Goal: Contribute content: Add original content to the website for others to see

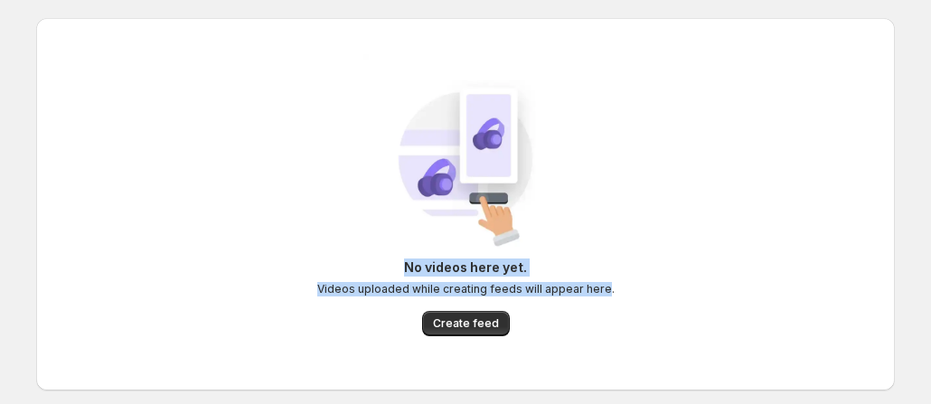
drag, startPoint x: 404, startPoint y: 267, endPoint x: 603, endPoint y: 296, distance: 201.0
click at [603, 296] on div "No videos here yet. Videos uploaded while creating feeds will appear here." at bounding box center [466, 278] width 298 height 38
click at [396, 177] on img at bounding box center [466, 156] width 204 height 204
click at [492, 327] on span "Create feed" at bounding box center [466, 323] width 66 height 14
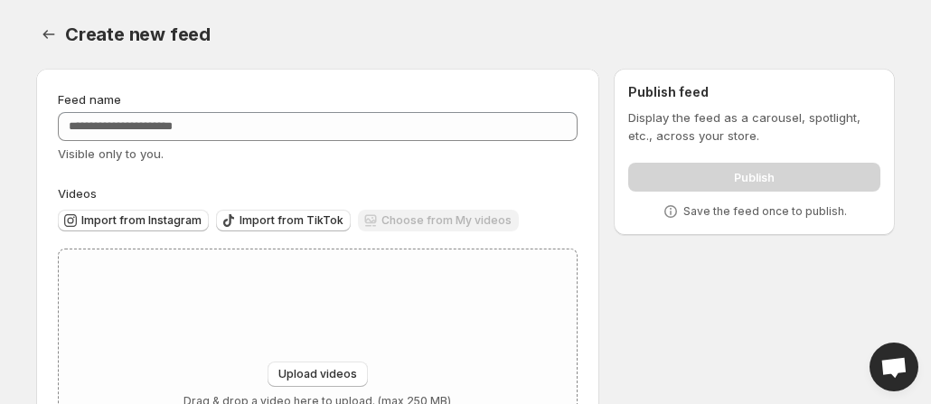
scroll to position [90, 0]
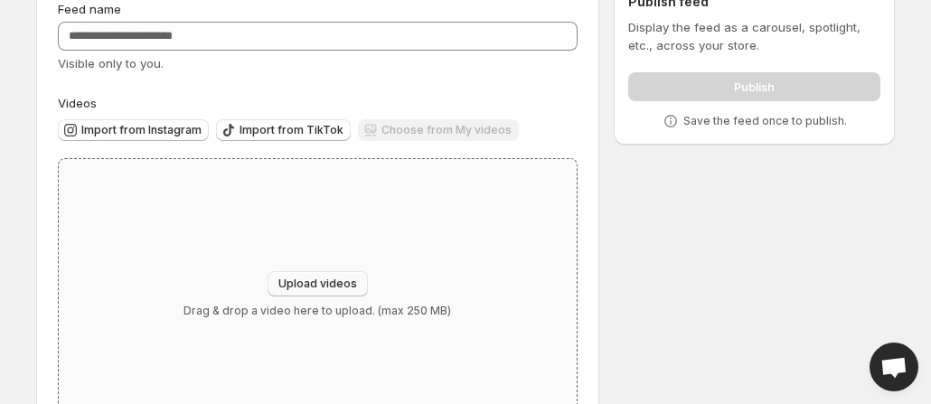
click at [336, 279] on span "Upload videos" at bounding box center [318, 284] width 79 height 14
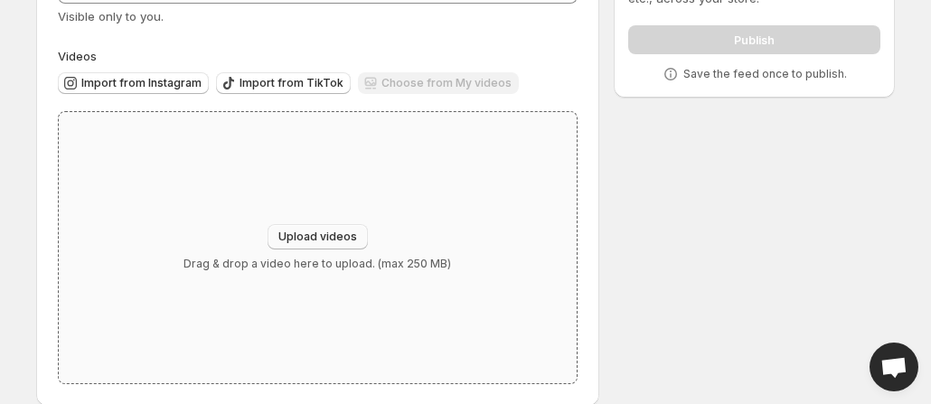
scroll to position [161, 0]
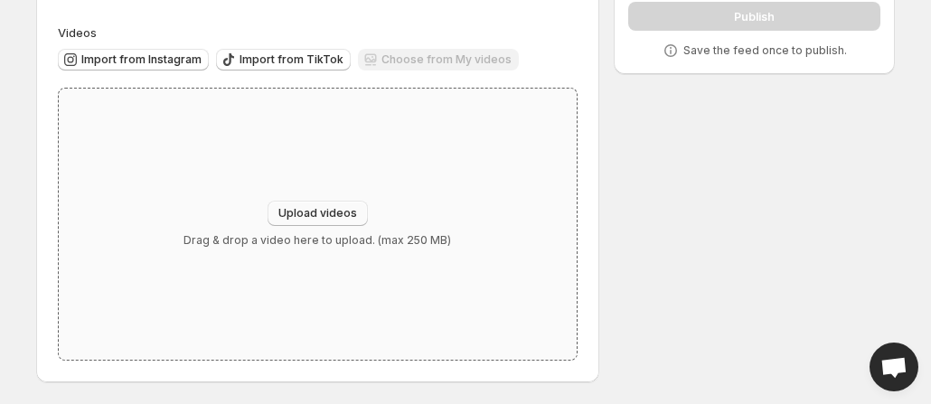
type input "**********"
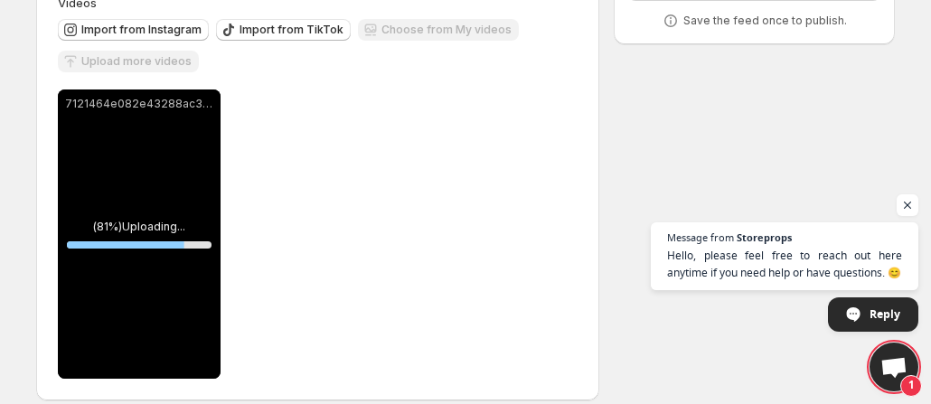
scroll to position [209, 0]
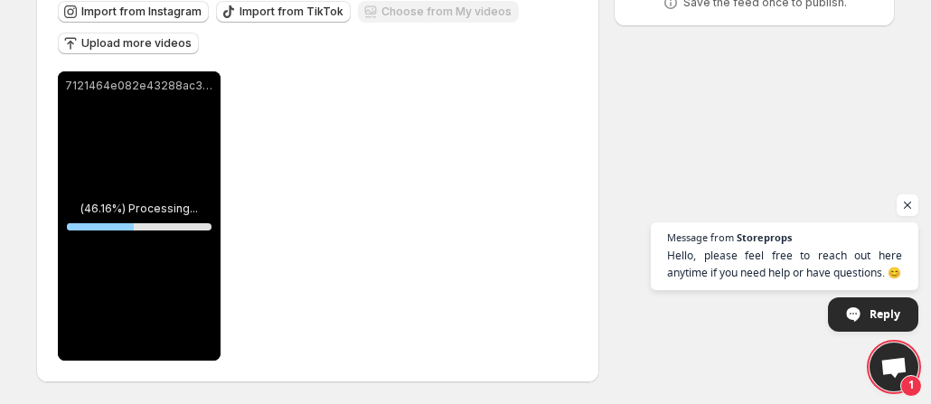
click at [183, 156] on div "7121464e082e43288ac3fb45c215814c" at bounding box center [139, 215] width 163 height 289
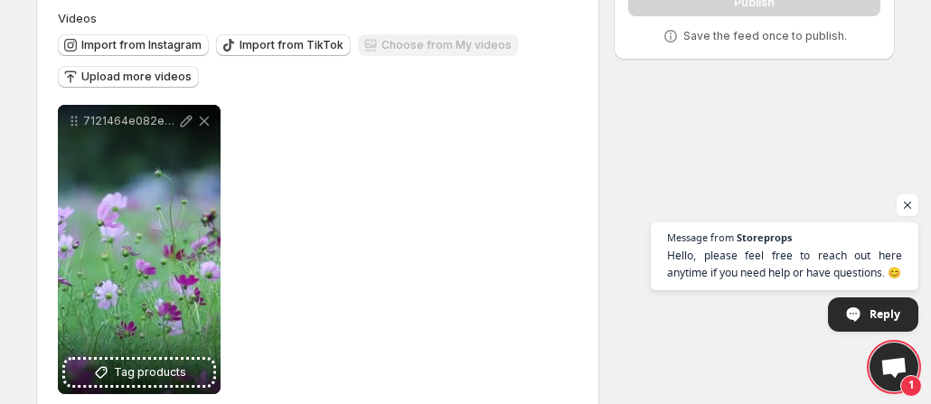
scroll to position [181, 0]
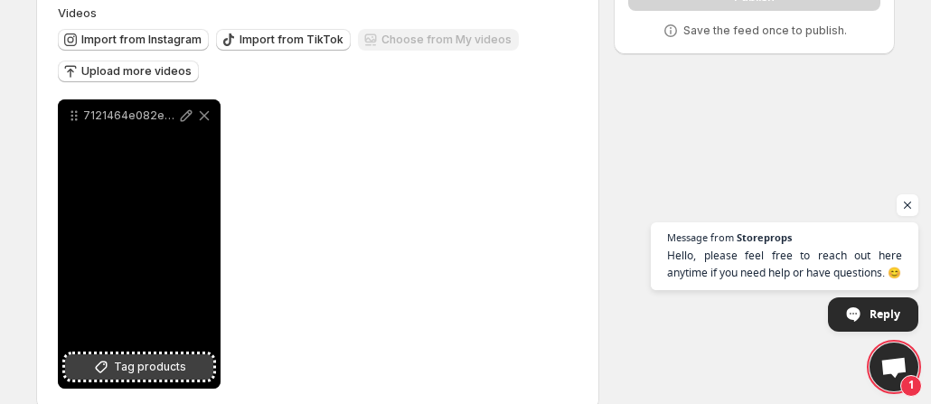
click at [161, 364] on span "Tag products" at bounding box center [150, 367] width 72 height 18
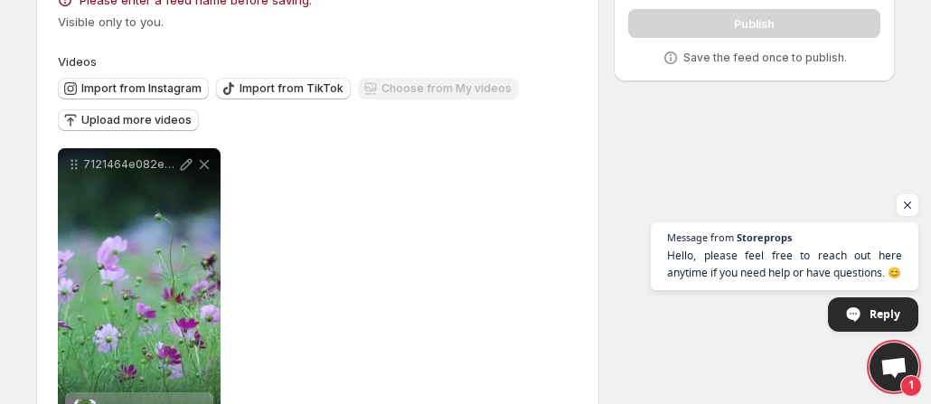
scroll to position [50, 0]
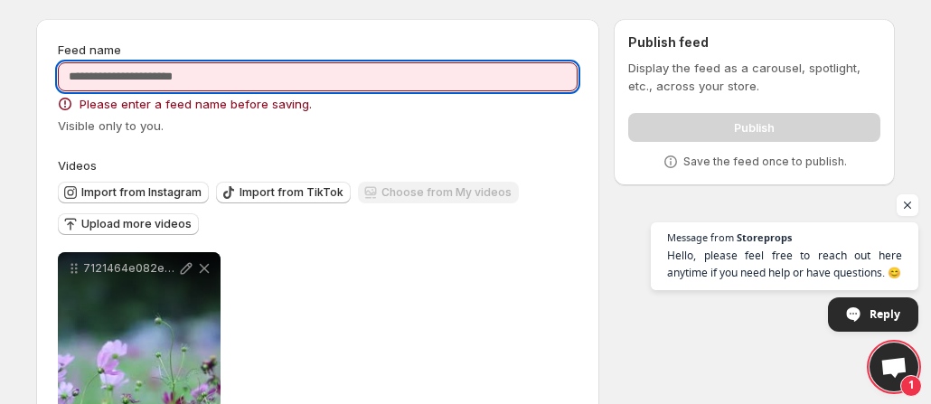
click at [185, 74] on input "Feed name" at bounding box center [318, 76] width 520 height 29
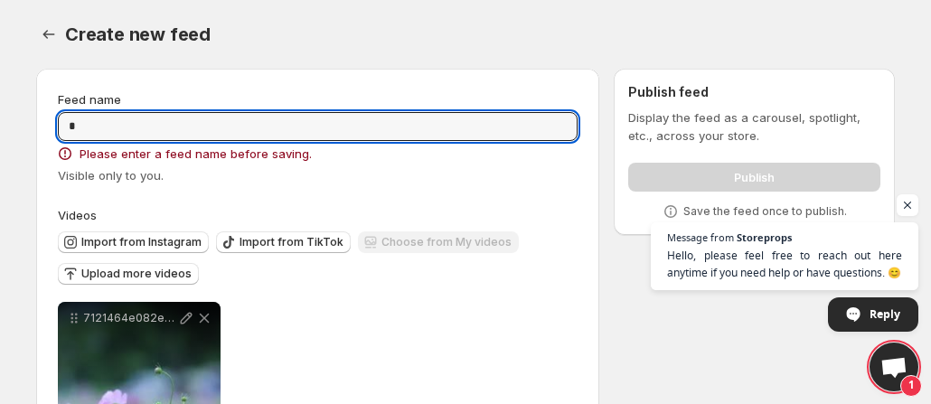
scroll to position [0, 0]
drag, startPoint x: 75, startPoint y: 121, endPoint x: 109, endPoint y: 95, distance: 42.5
click at [0, 118] on html "**********" at bounding box center [465, 202] width 931 height 404
type input "*"
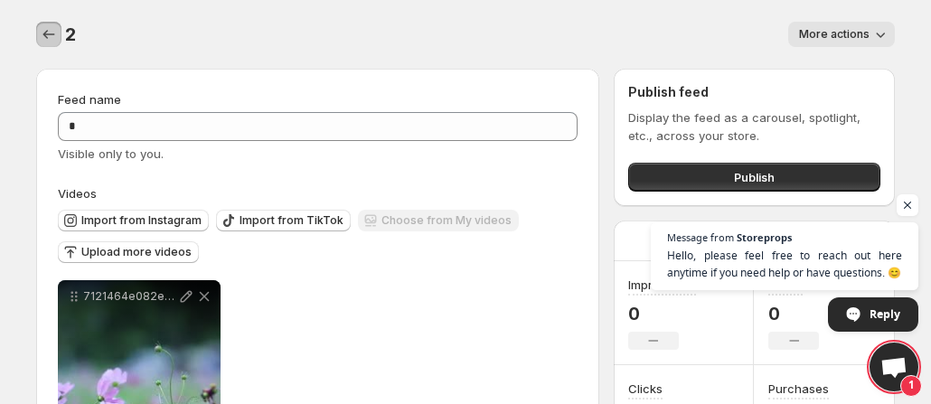
click at [40, 33] on icon "Settings" at bounding box center [49, 34] width 18 height 18
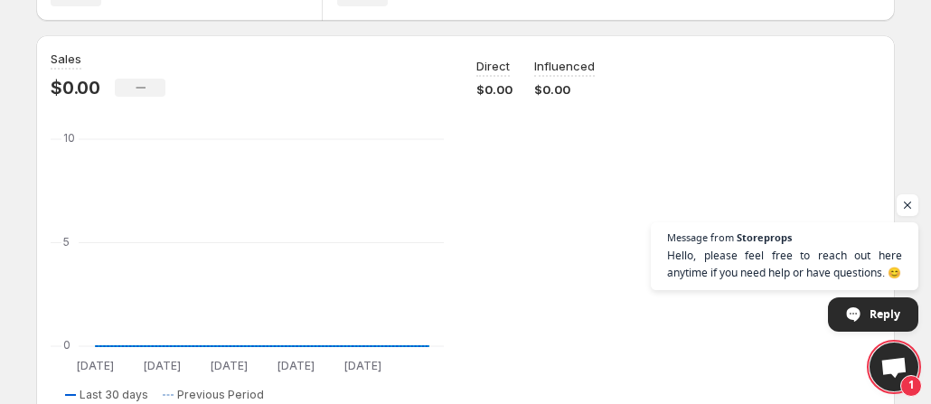
scroll to position [271, 0]
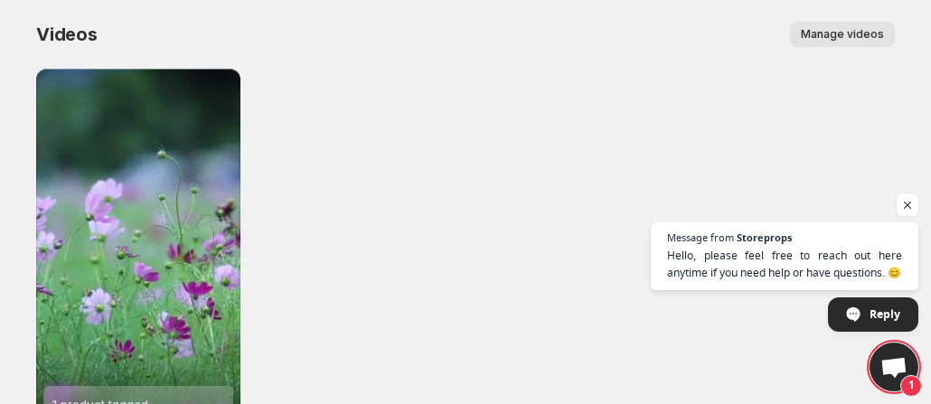
scroll to position [156, 0]
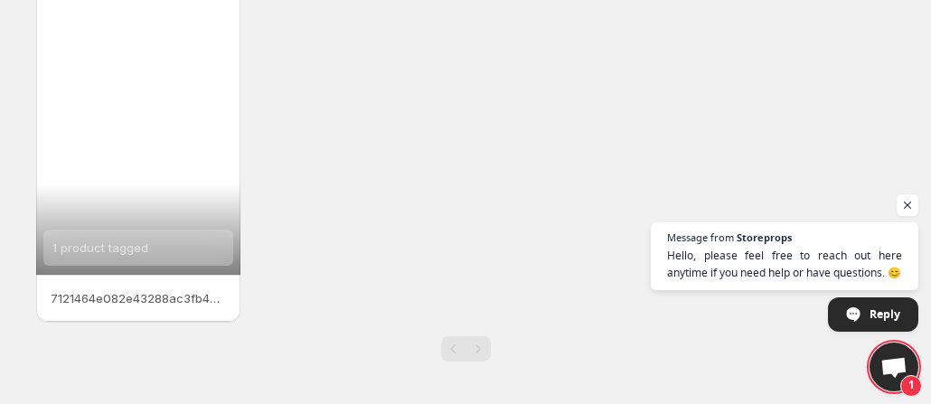
click at [185, 114] on div "1 product tagged" at bounding box center [138, 93] width 204 height 363
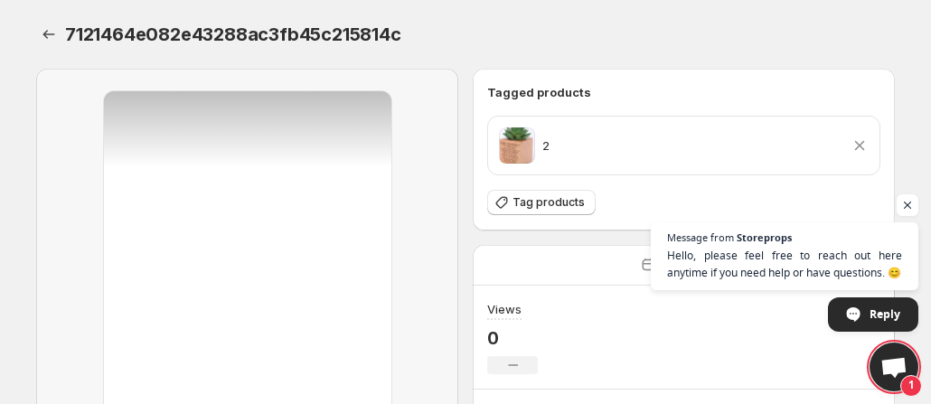
drag, startPoint x: 796, startPoint y: 138, endPoint x: 816, endPoint y: 137, distance: 19.9
click at [797, 138] on div "2 Remove product" at bounding box center [684, 146] width 370 height 36
drag, startPoint x: 877, startPoint y: 162, endPoint x: 874, endPoint y: 149, distance: 13.2
click at [877, 159] on div "2 Remove product" at bounding box center [684, 146] width 392 height 58
click at [861, 147] on icon at bounding box center [860, 146] width 18 height 18
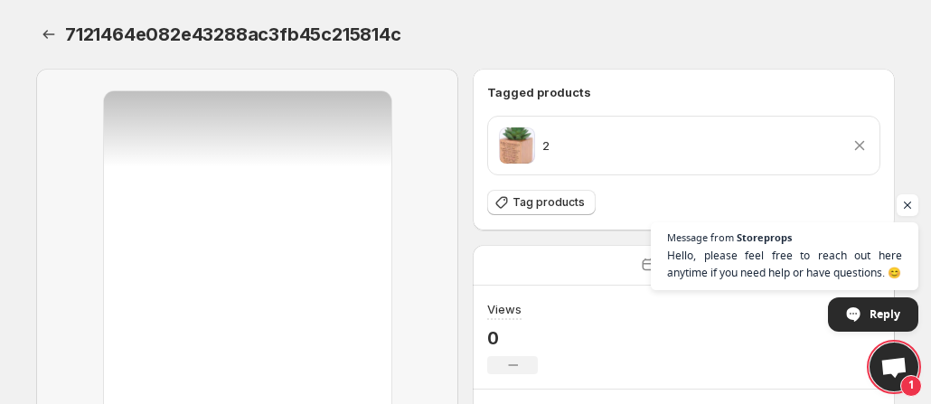
click at [487, 55] on div "7121464e082e43288ac3fb45c215814c. This page is ready 7121464e082e43288ac3fb45c2…" at bounding box center [465, 34] width 859 height 69
click at [856, 153] on icon at bounding box center [860, 146] width 18 height 18
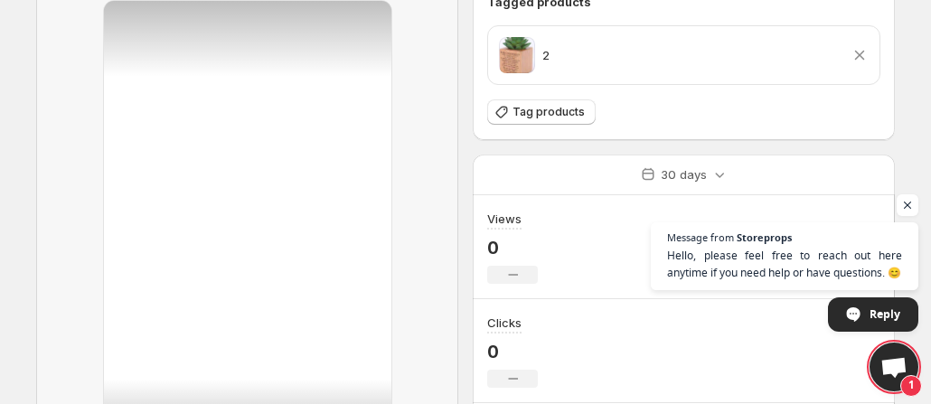
click at [858, 53] on div "Tagged products 2 Remove product Tag products" at bounding box center [683, 59] width 393 height 133
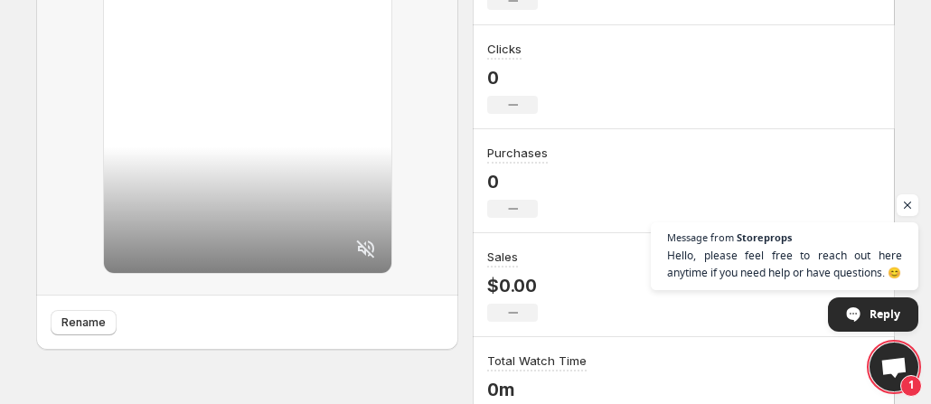
scroll to position [326, 0]
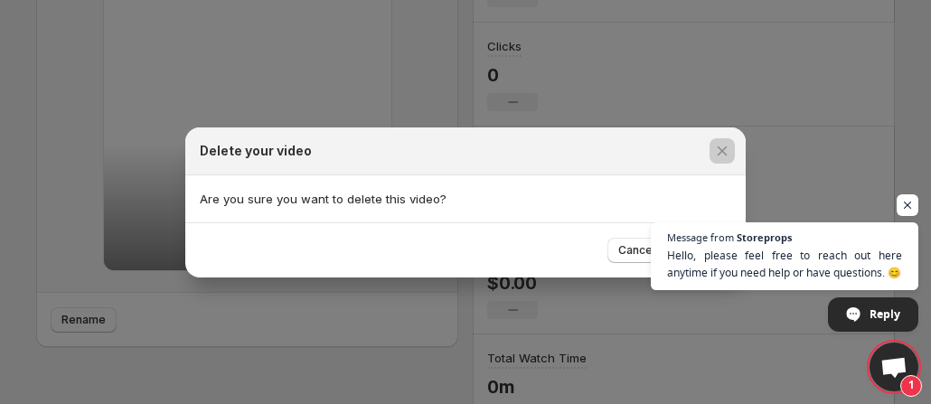
click at [894, 206] on div at bounding box center [465, 202] width 931 height 404
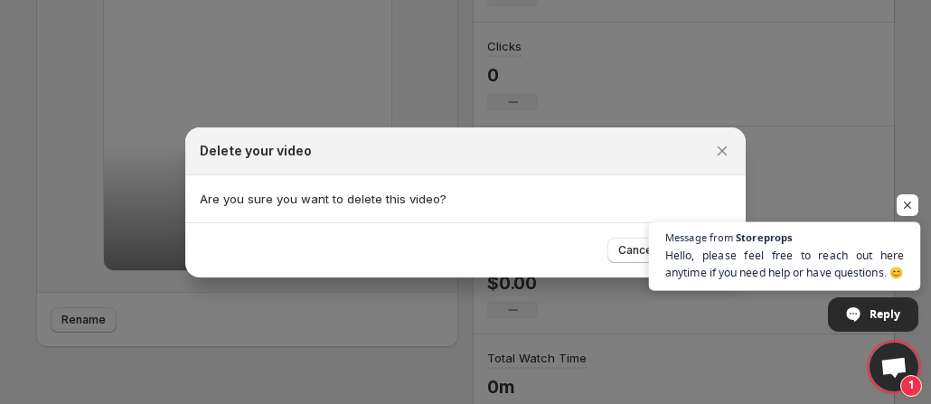
click at [822, 229] on span "Message from Storeprops Hello, please feel free to reach out here anytime if yo…" at bounding box center [784, 256] width 271 height 69
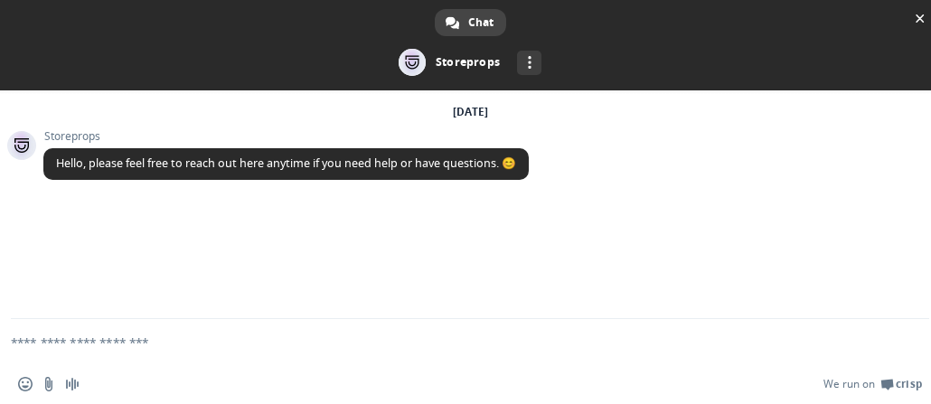
scroll to position [0, 0]
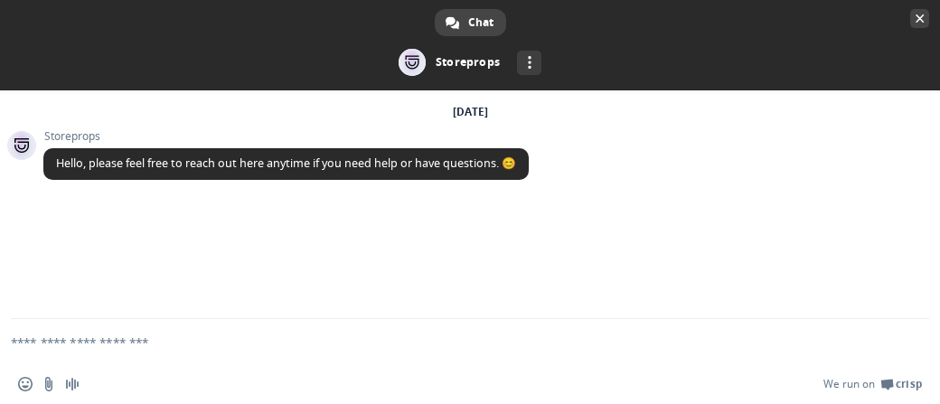
click at [916, 15] on span "Close chat" at bounding box center [920, 19] width 9 height 12
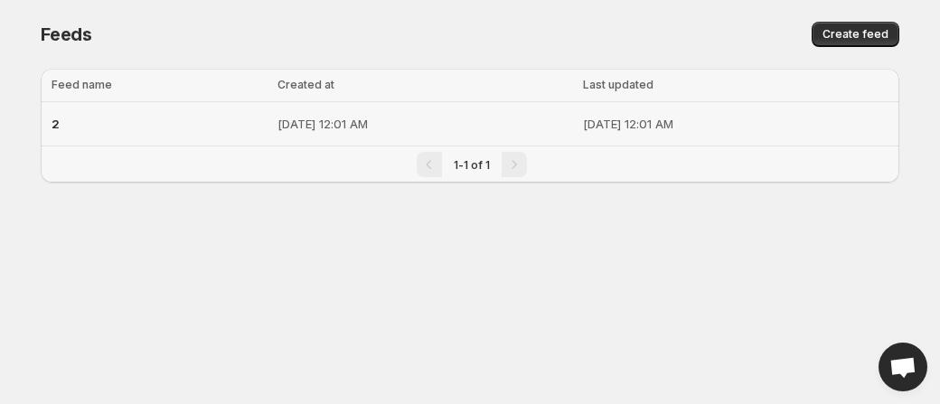
click at [356, 112] on td "[DATE] 12:01 AM" at bounding box center [425, 124] width 306 height 44
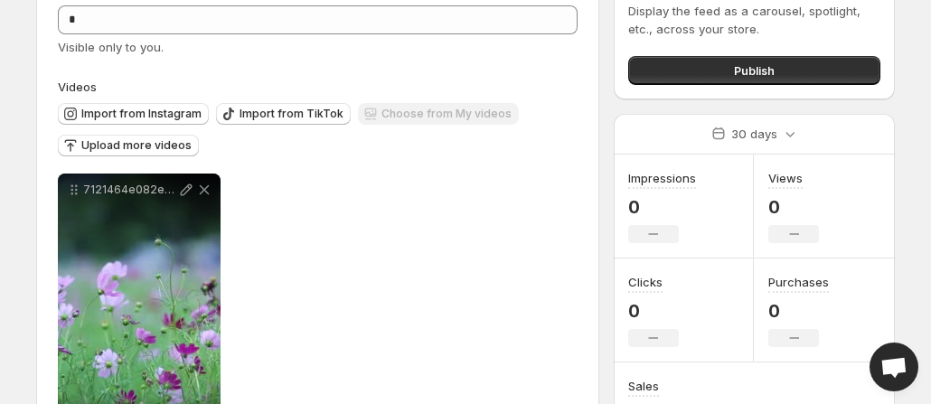
scroll to position [209, 0]
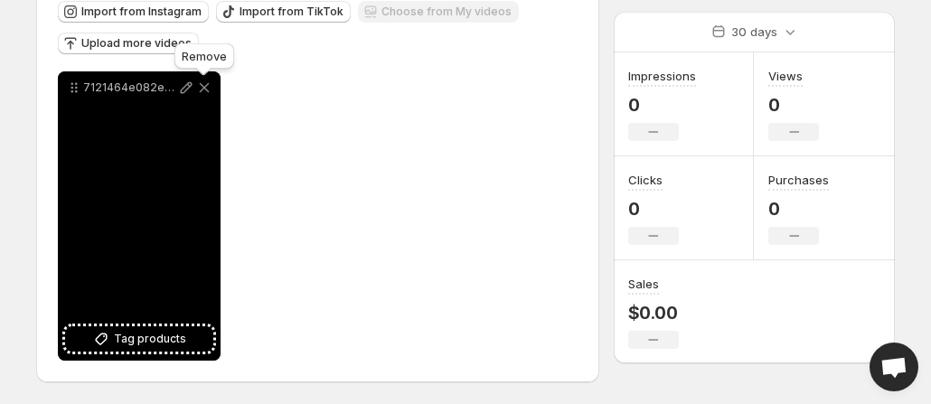
click at [210, 84] on icon at bounding box center [204, 88] width 18 height 18
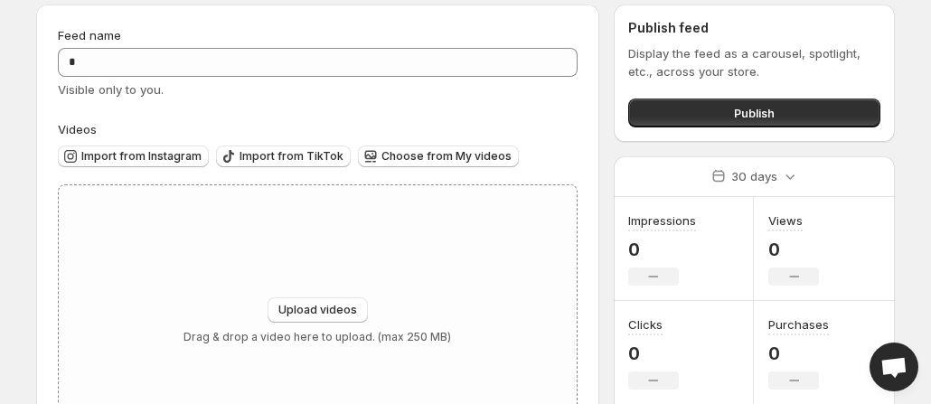
scroll to position [0, 0]
